Goal: Check status: Check status

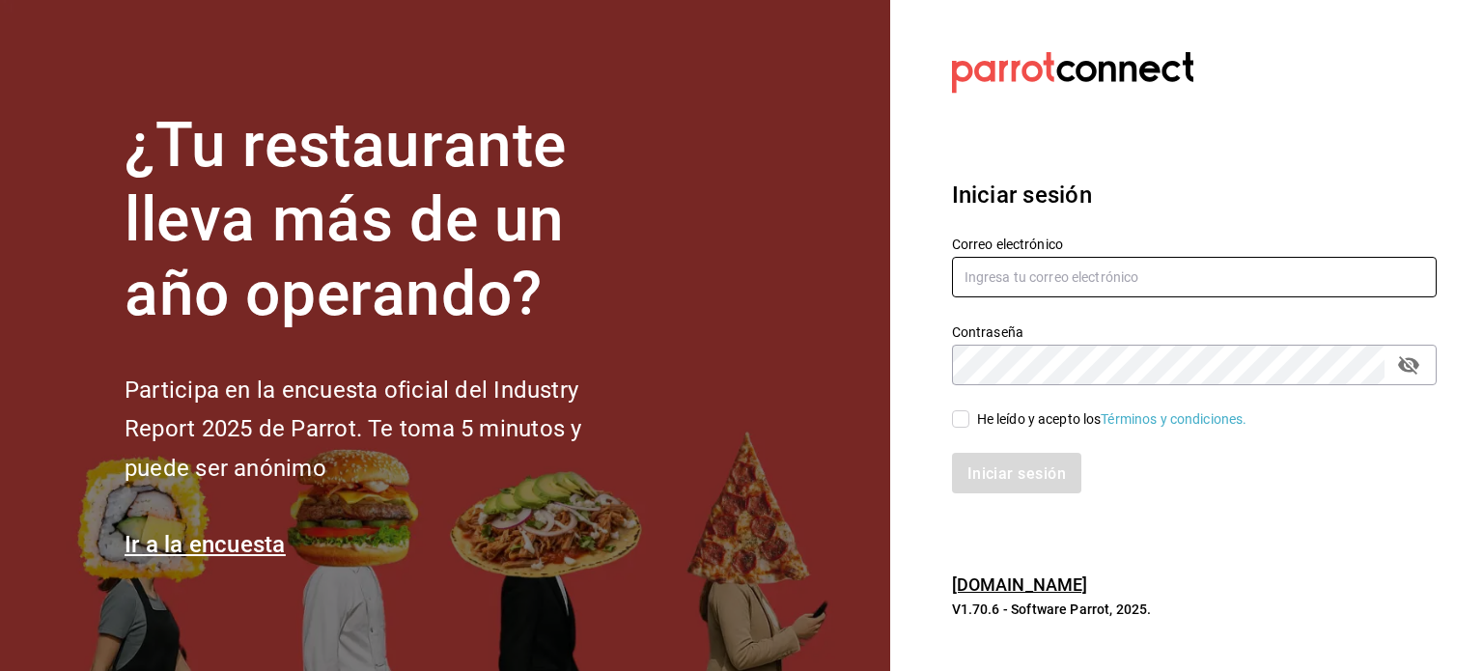
type input "[EMAIL_ADDRESS][DOMAIN_NAME]"
click at [953, 420] on input "He leído y acepto los Términos y condiciones." at bounding box center [960, 418] width 17 height 17
checkbox input "true"
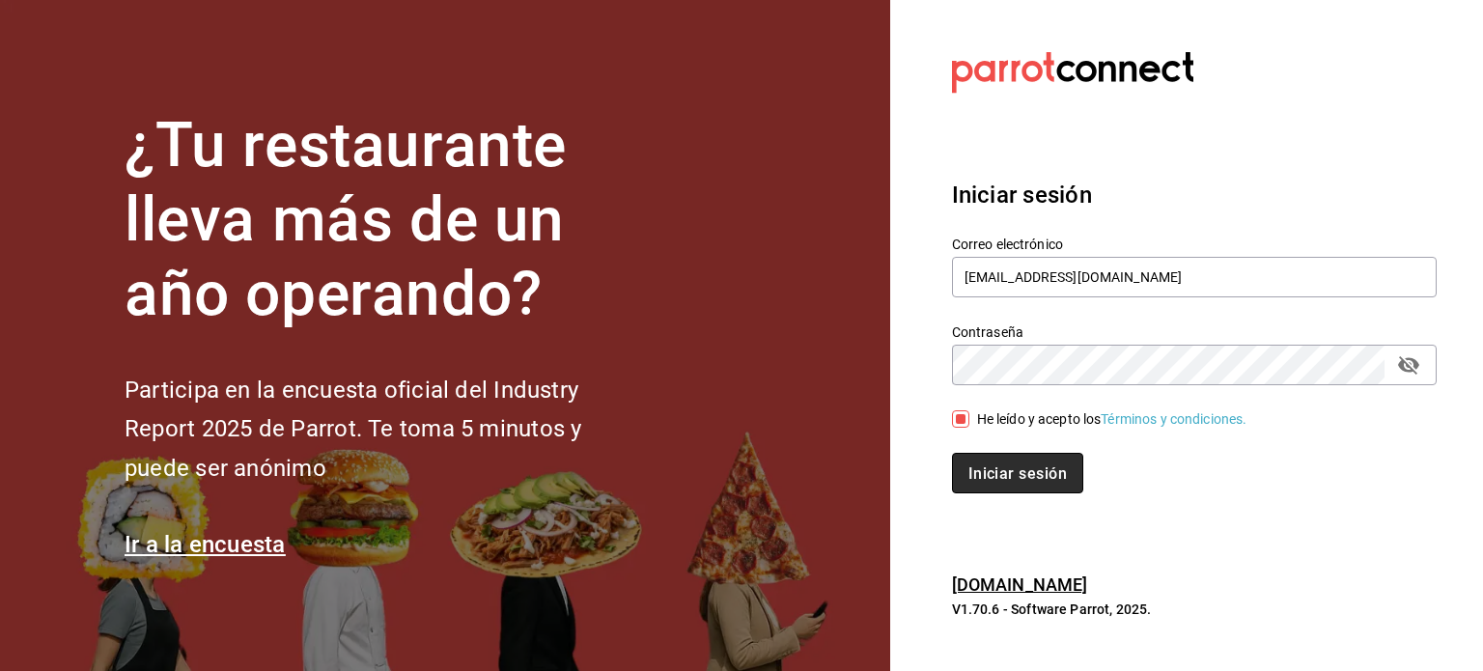
click at [985, 466] on font "Iniciar sesión" at bounding box center [1017, 472] width 98 height 18
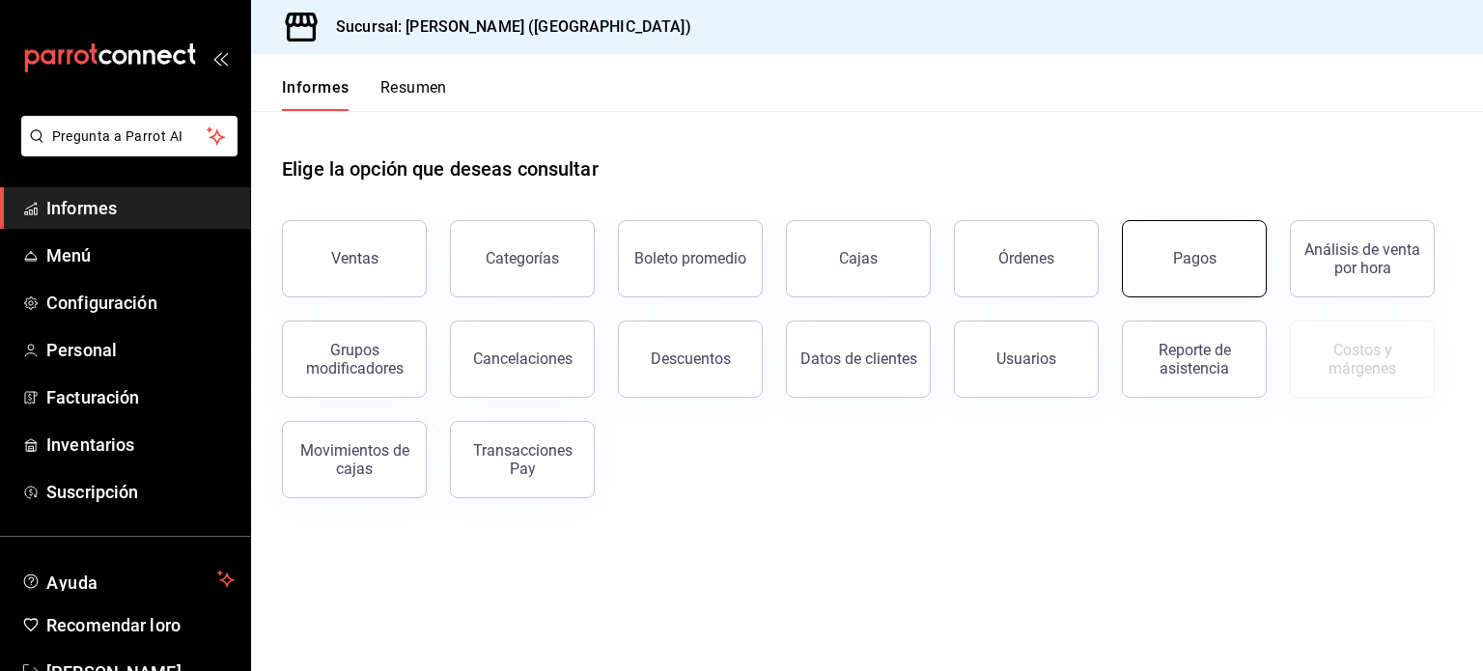
click at [1198, 258] on font "Pagos" at bounding box center [1194, 258] width 43 height 18
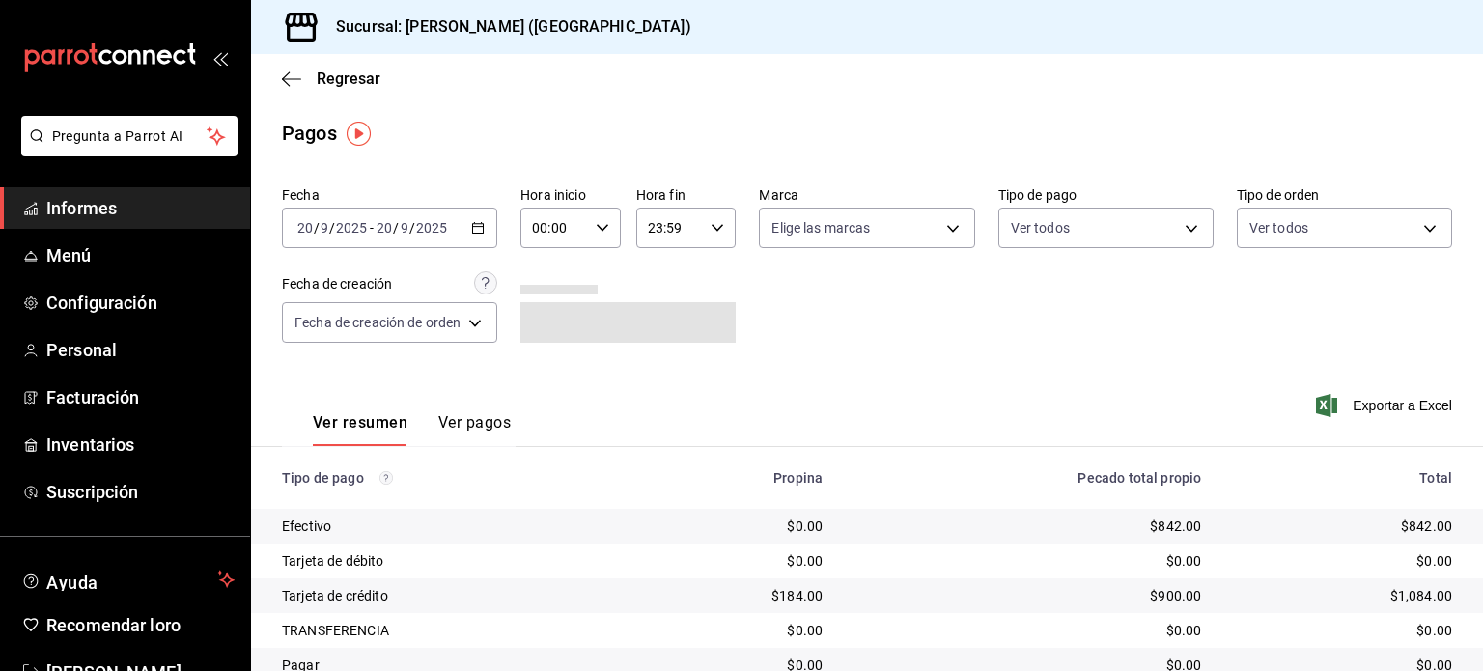
click at [299, 229] on input "20" at bounding box center [304, 227] width 17 height 15
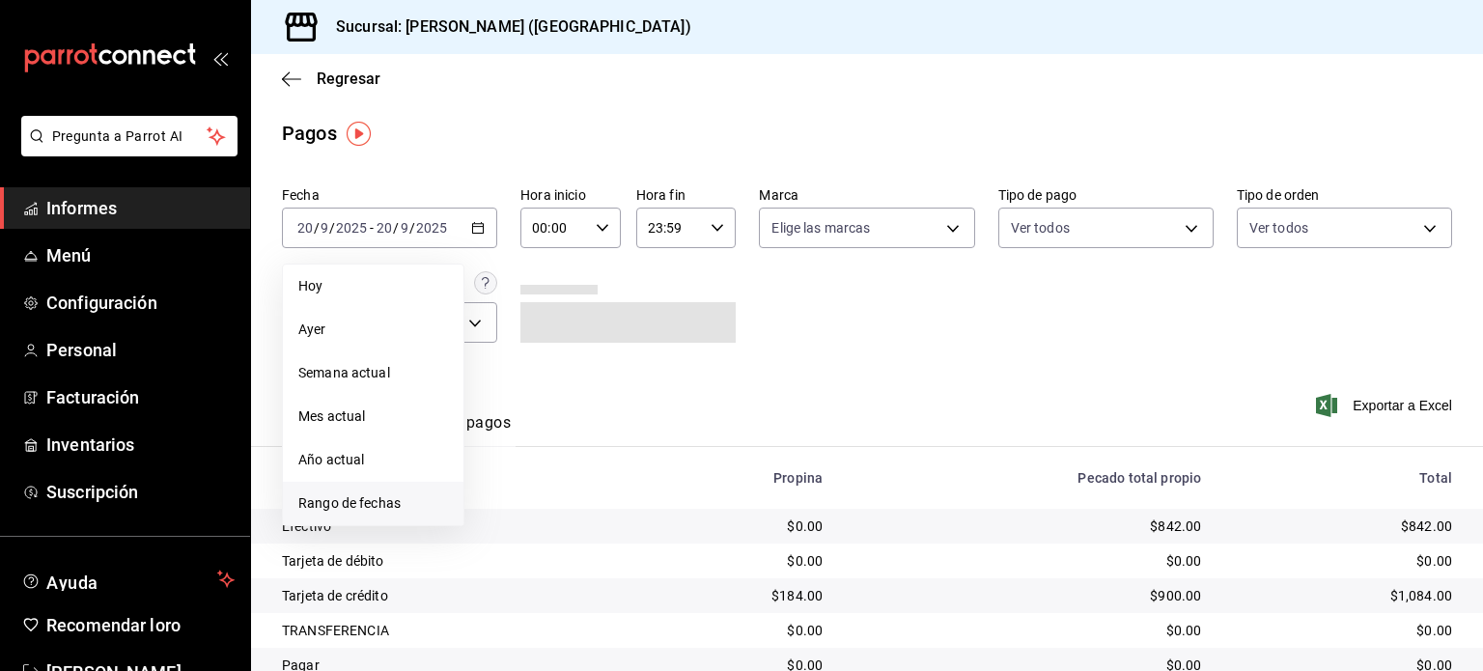
click at [374, 495] on font "Rango de fechas" at bounding box center [349, 502] width 102 height 15
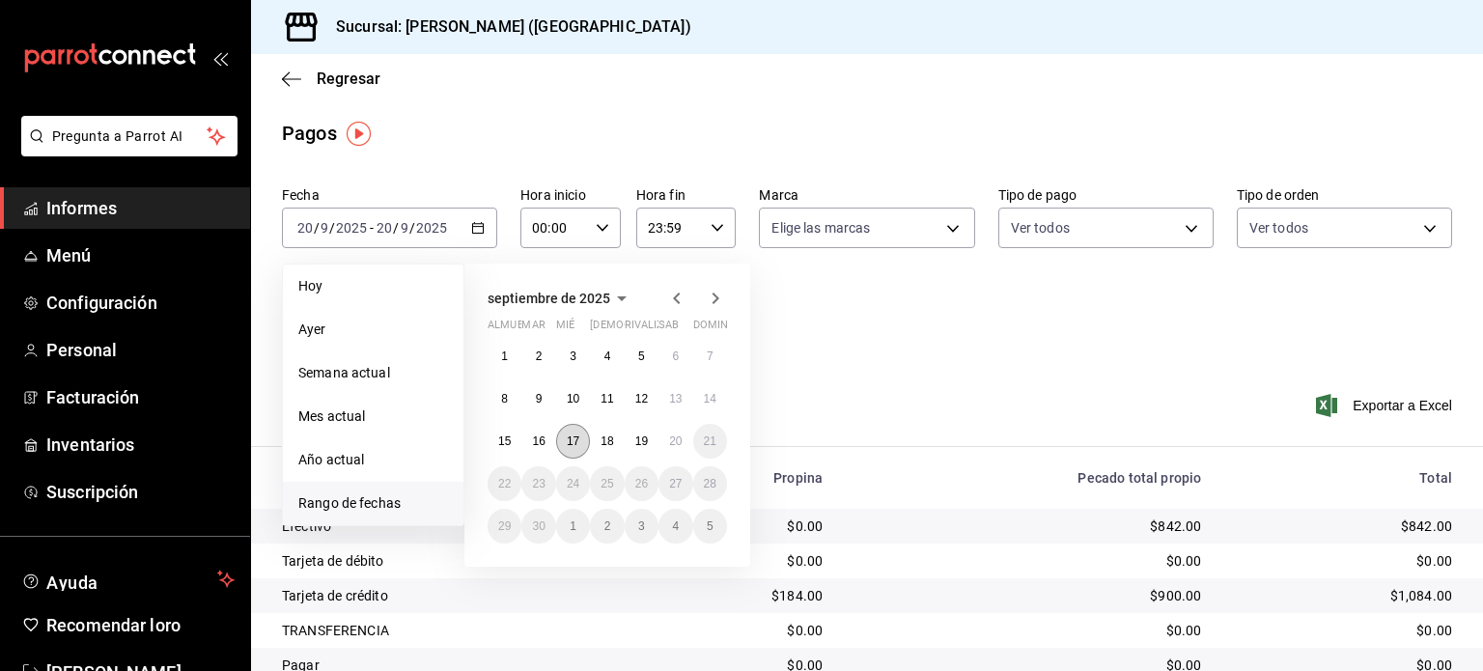
click at [584, 431] on button "17" at bounding box center [573, 441] width 34 height 35
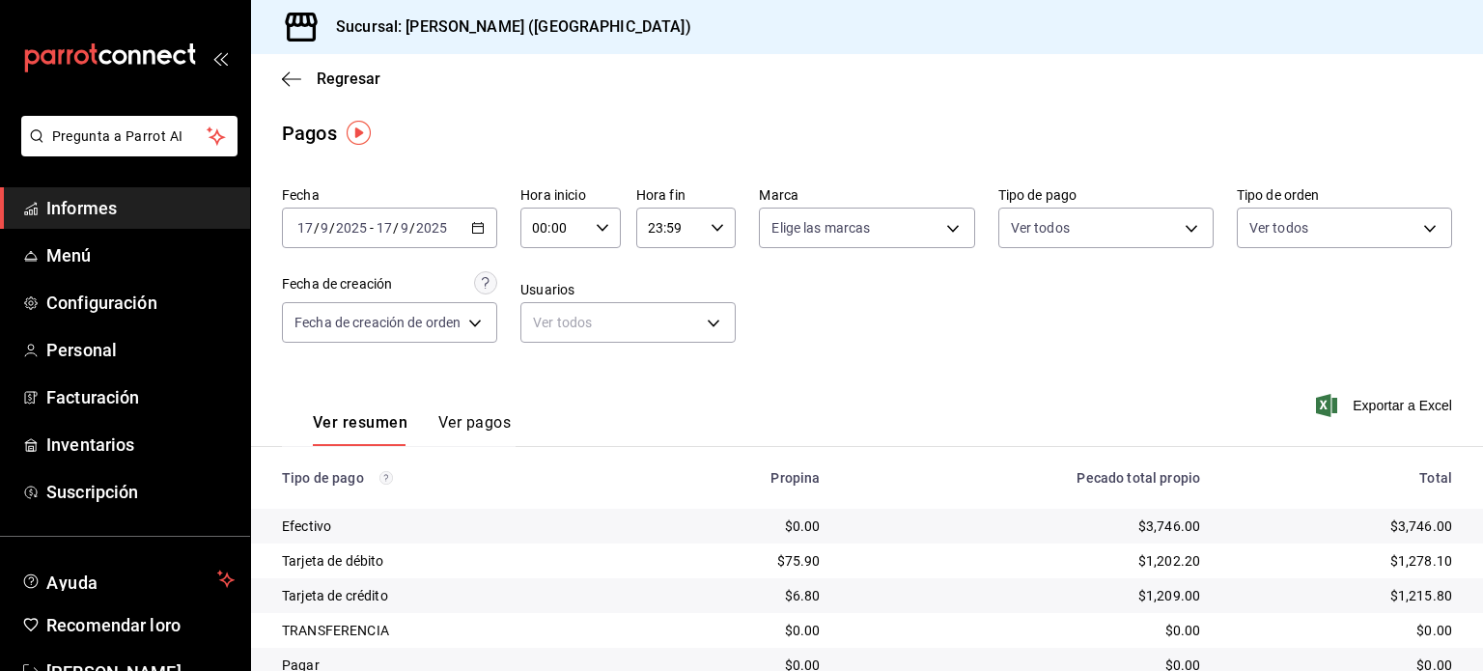
scroll to position [77, 0]
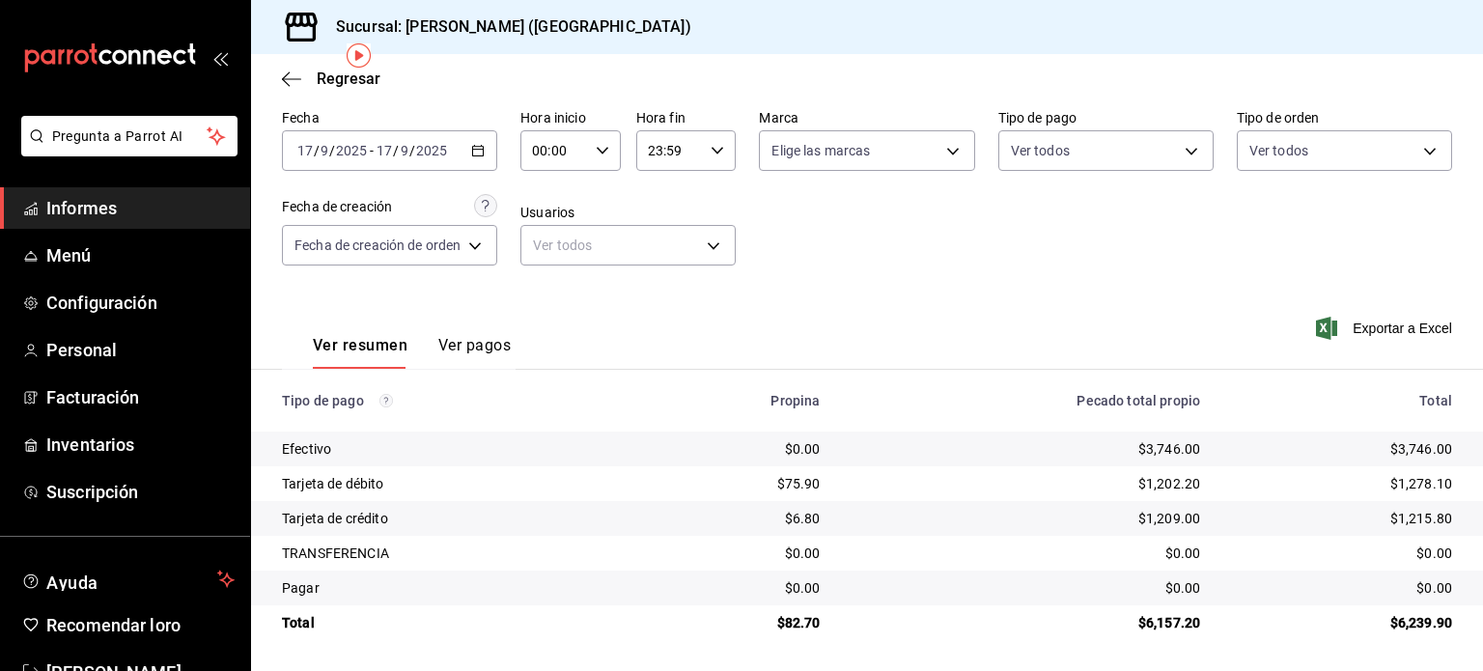
click at [319, 149] on input "9" at bounding box center [324, 150] width 10 height 15
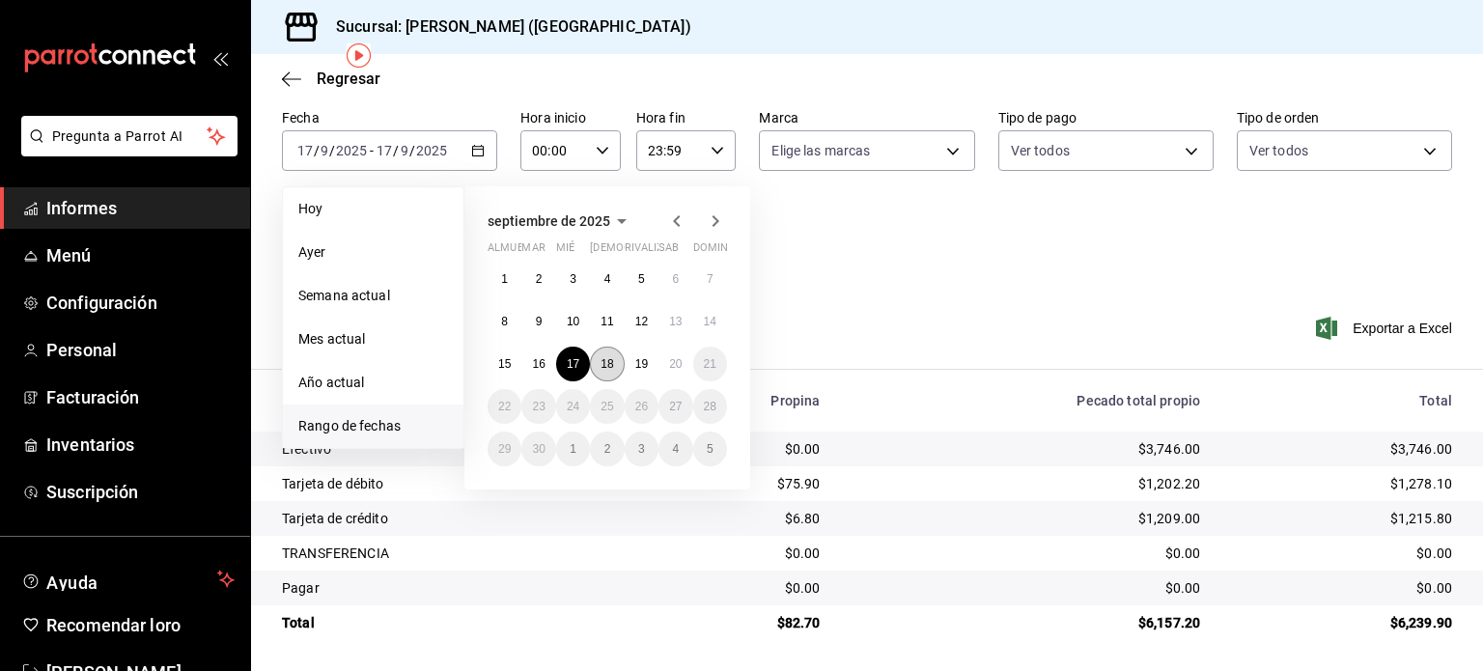
click at [611, 363] on font "18" at bounding box center [606, 364] width 13 height 14
click at [613, 363] on font "18" at bounding box center [606, 364] width 13 height 14
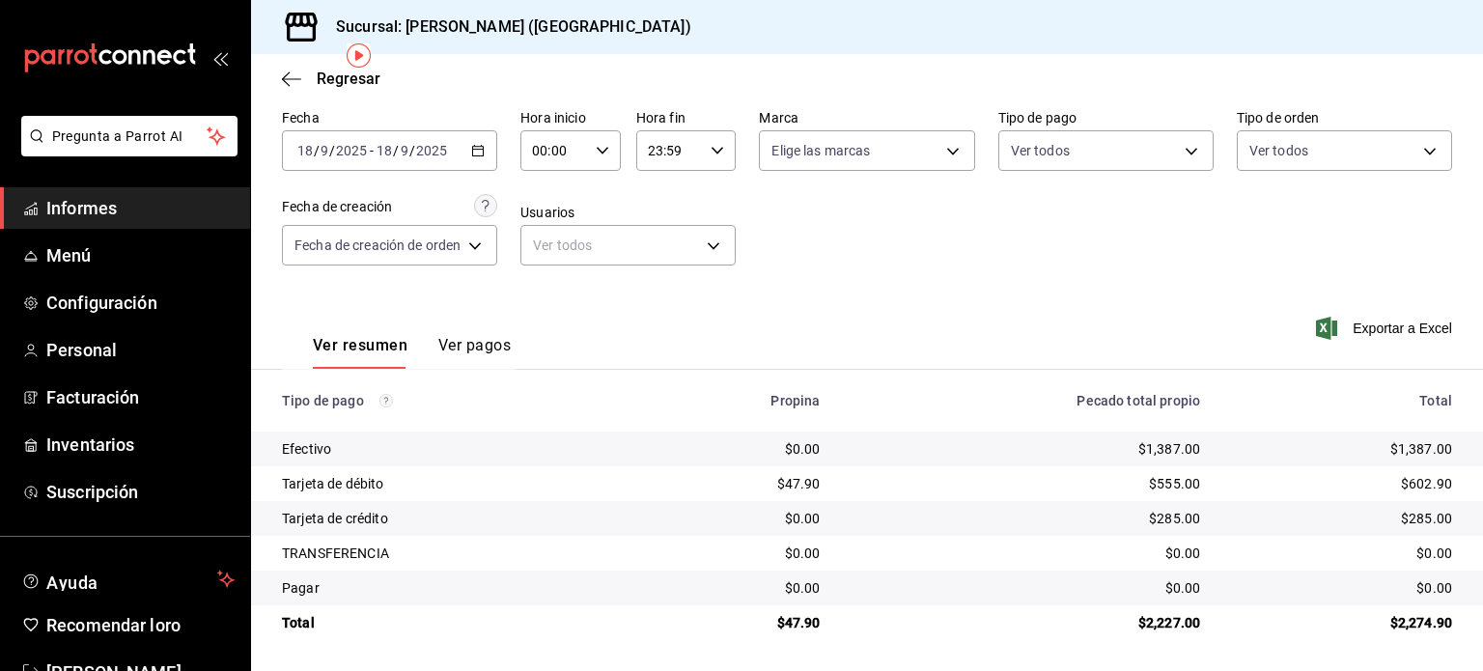
click at [318, 145] on font "/" at bounding box center [317, 150] width 6 height 15
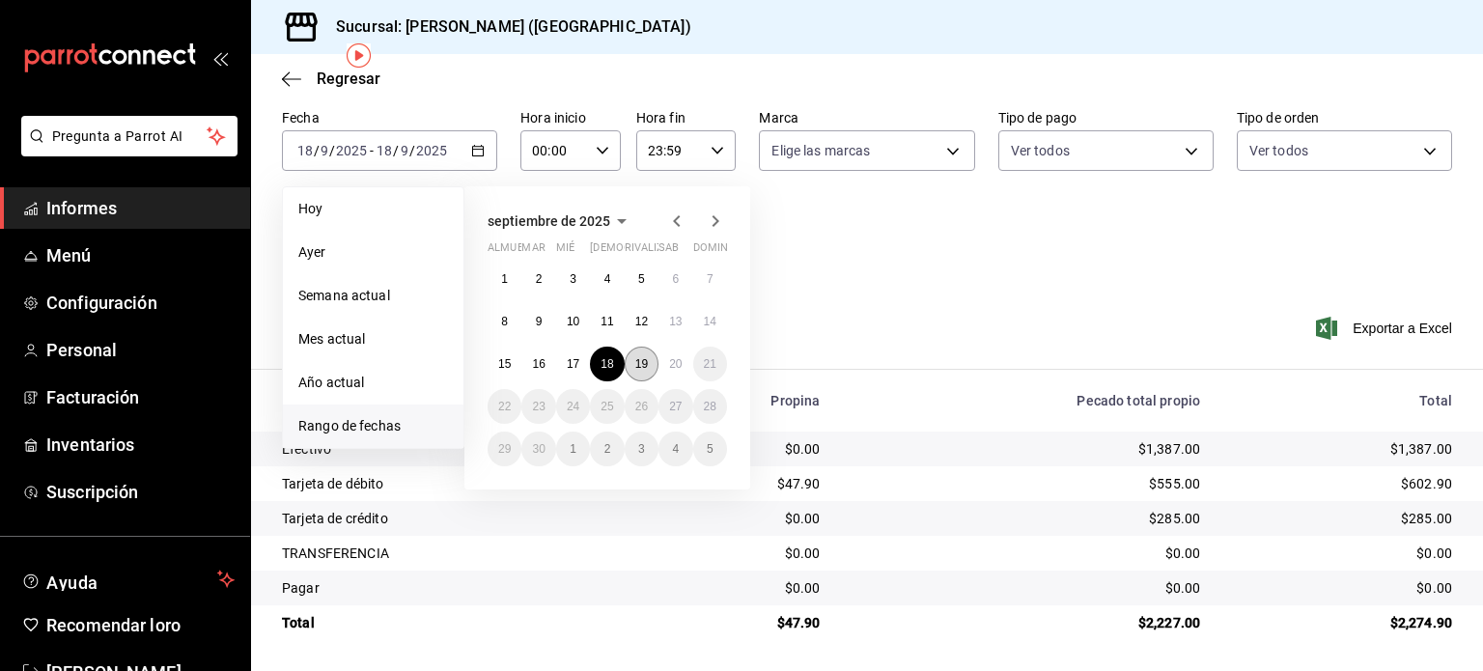
click at [650, 354] on button "19" at bounding box center [642, 364] width 34 height 35
click at [647, 354] on button "19" at bounding box center [642, 364] width 34 height 35
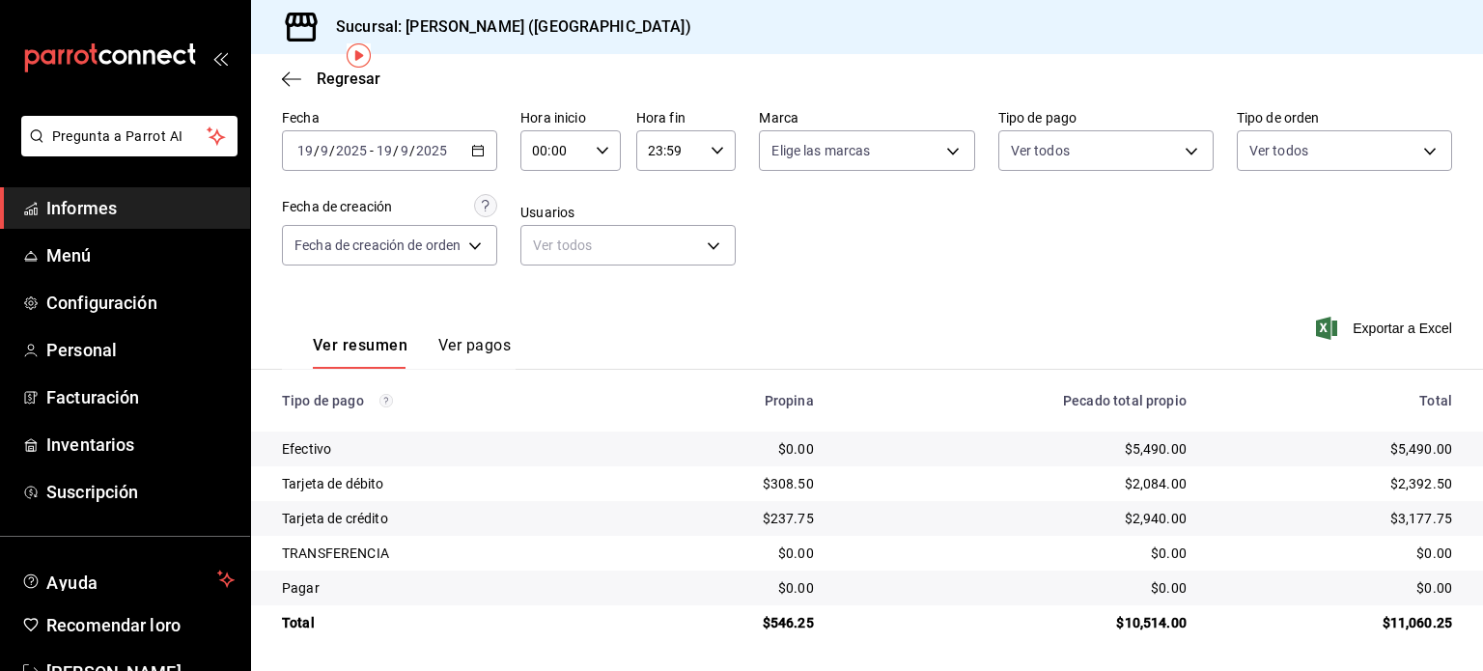
click at [306, 153] on input "19" at bounding box center [304, 150] width 17 height 15
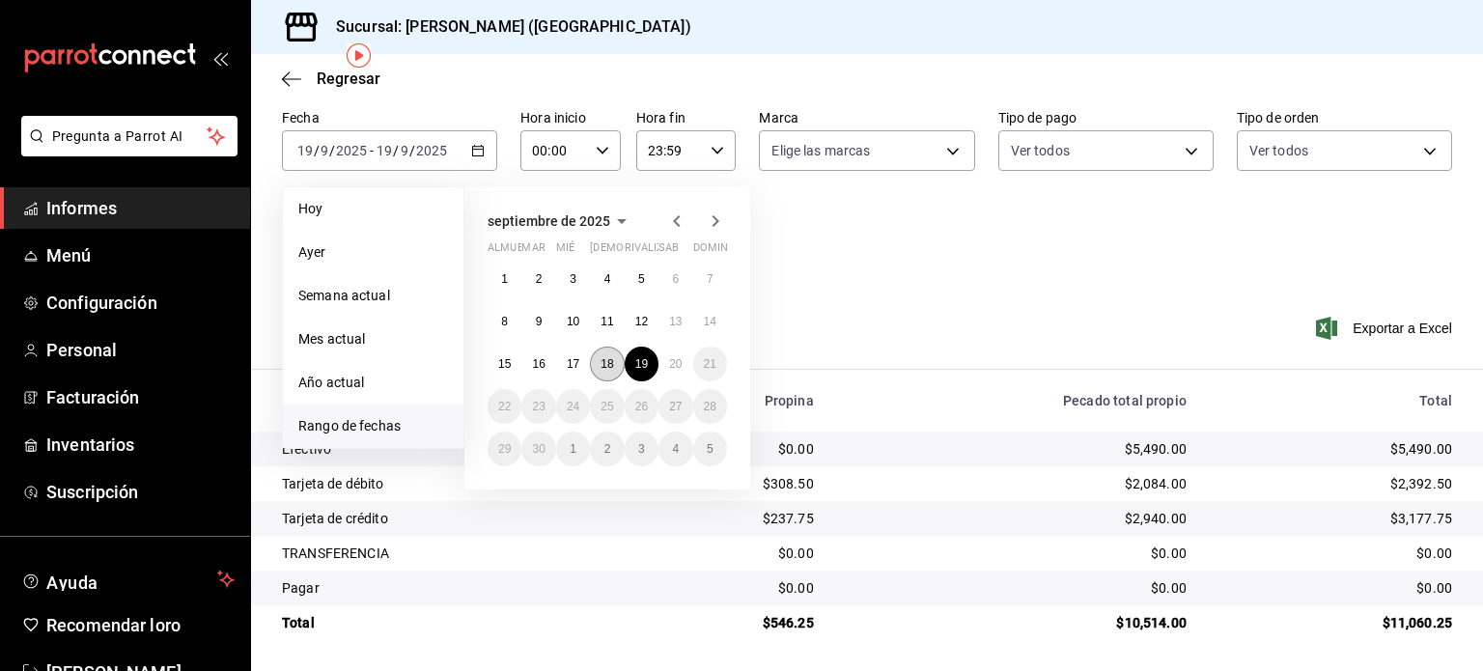
click at [600, 360] on font "18" at bounding box center [606, 364] width 13 height 14
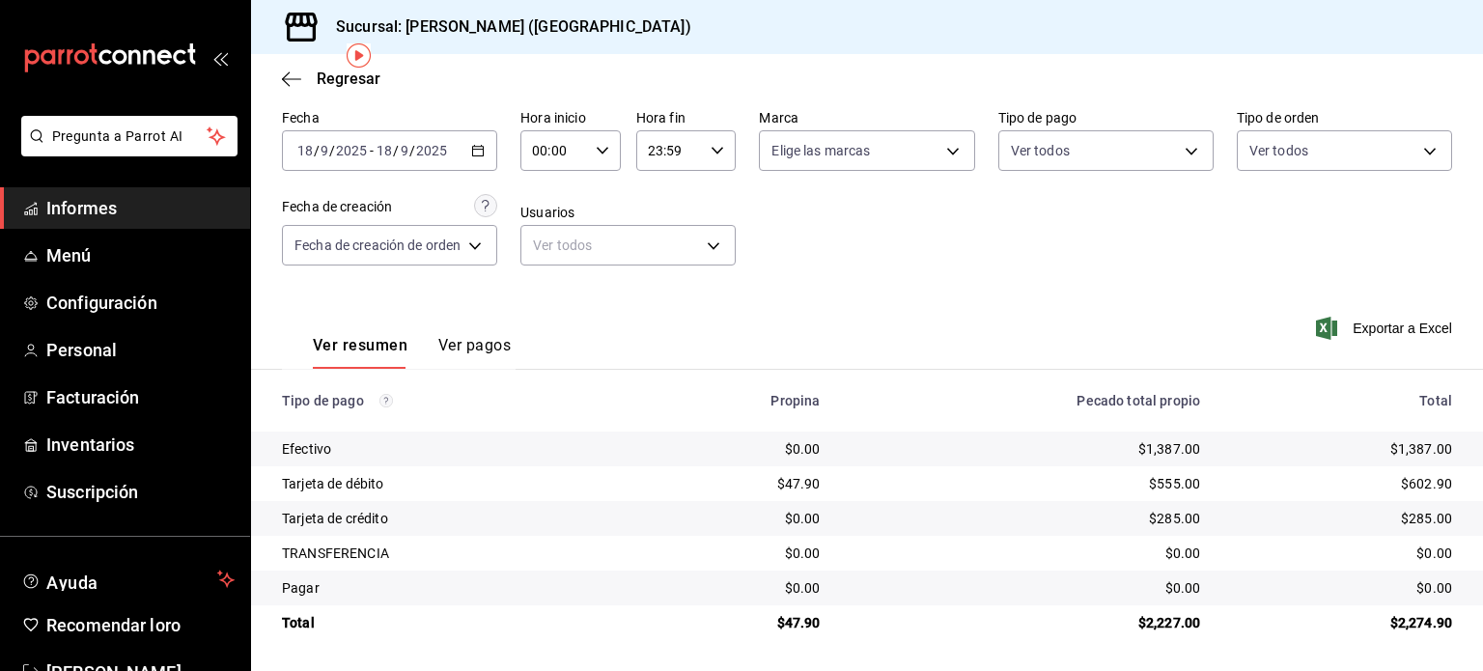
click at [801, 318] on div "Ver resumen Ver pagos Exportar a Excel" at bounding box center [867, 340] width 1232 height 103
click at [311, 154] on input "18" at bounding box center [304, 150] width 17 height 15
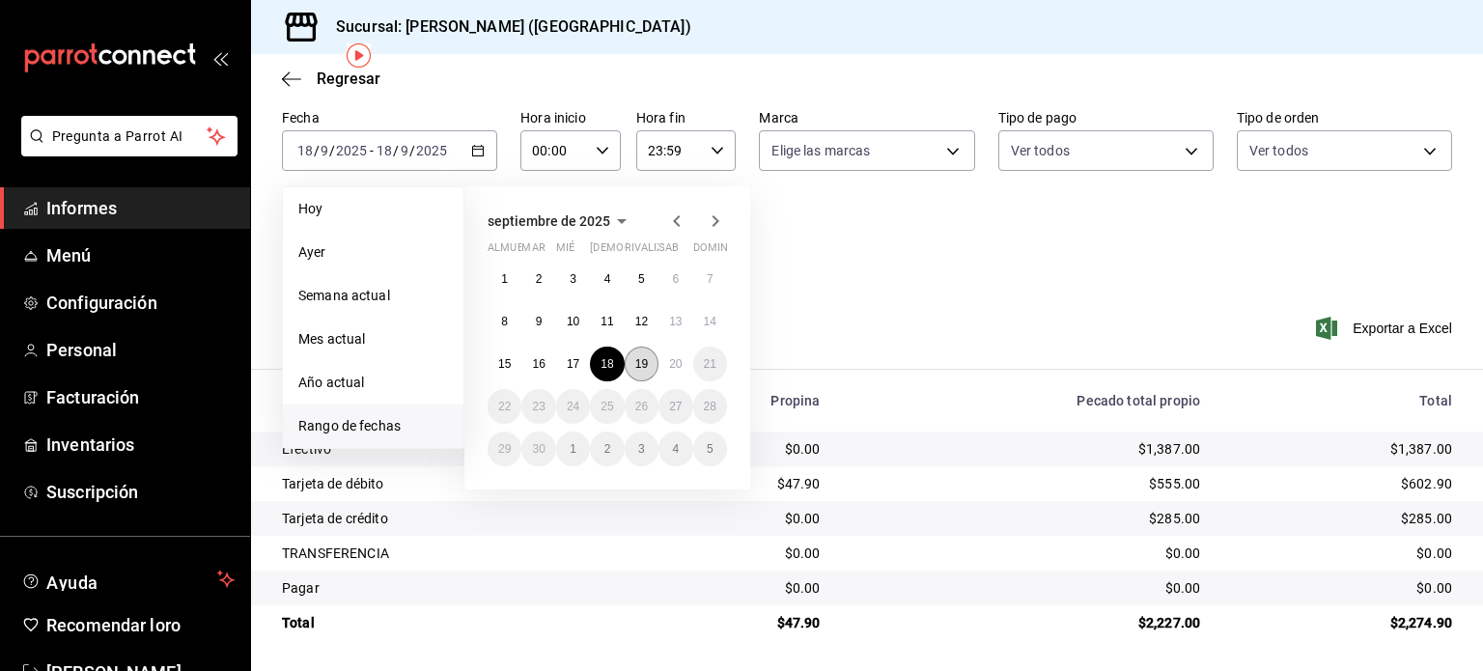
click at [653, 366] on button "19" at bounding box center [642, 364] width 34 height 35
drag, startPoint x: 631, startPoint y: 365, endPoint x: 649, endPoint y: 358, distance: 18.6
click at [632, 365] on button "19" at bounding box center [642, 364] width 34 height 35
